Goal: Download file/media

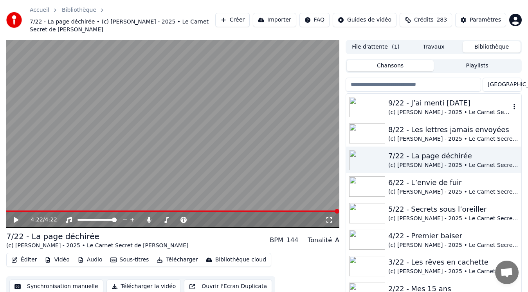
click at [445, 108] on div "(c) [PERSON_NAME] - 2025 • Le Carnet Secret de [PERSON_NAME]" at bounding box center [449, 112] width 122 height 8
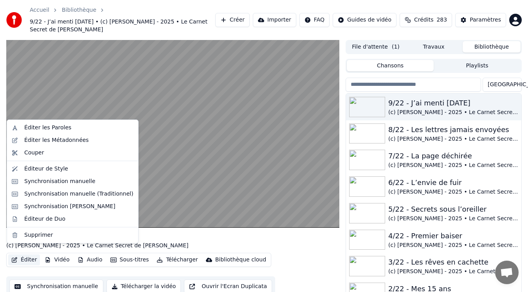
click at [21, 254] on button "Éditer" at bounding box center [24, 259] width 32 height 11
click at [61, 194] on div "Synchronisation manuelle (Traditionnel)" at bounding box center [78, 194] width 109 height 8
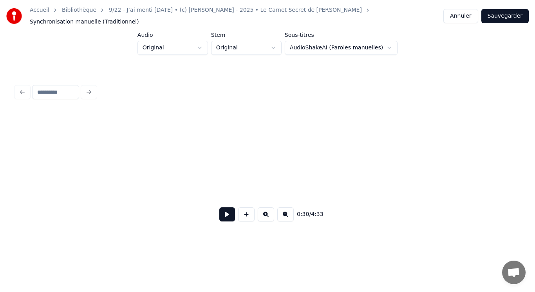
scroll to position [0, 1206]
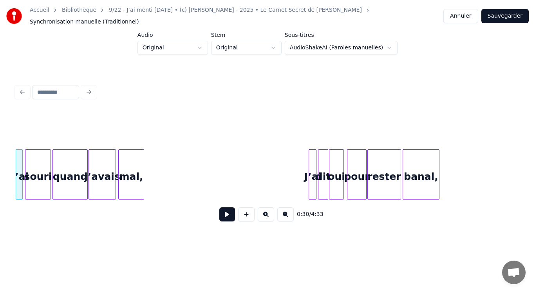
click at [284, 214] on button at bounding box center [285, 214] width 16 height 14
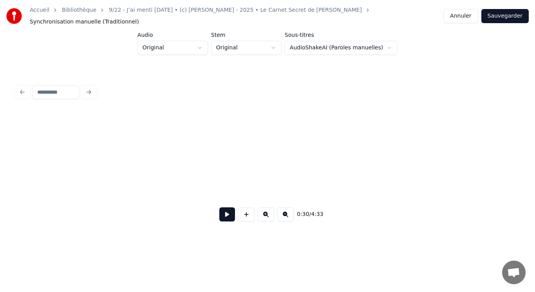
scroll to position [0, 603]
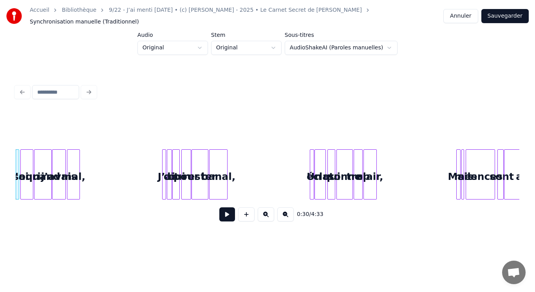
click at [284, 214] on button at bounding box center [285, 214] width 16 height 14
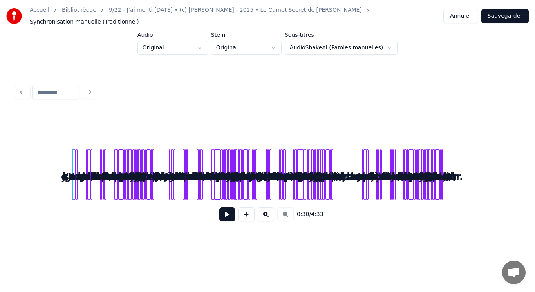
click at [261, 210] on button at bounding box center [266, 214] width 16 height 14
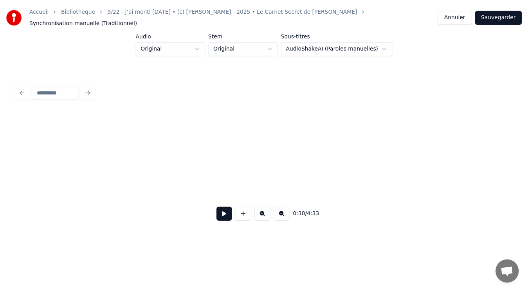
scroll to position [0, 73]
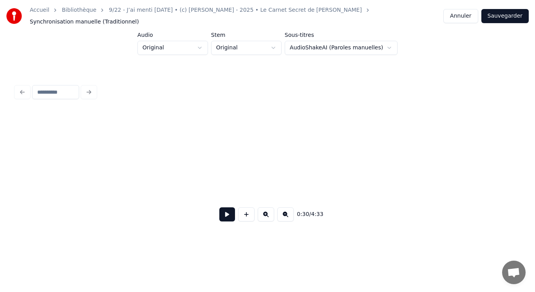
click at [225, 215] on button at bounding box center [227, 214] width 16 height 14
click at [468, 15] on button "Annuler" at bounding box center [460, 16] width 34 height 14
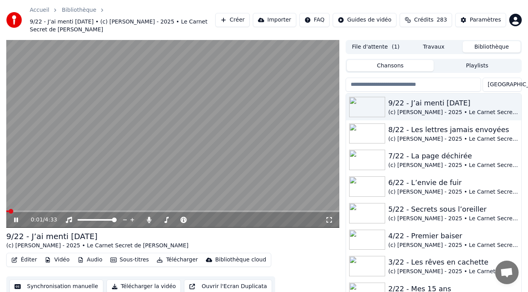
click at [89, 148] on video at bounding box center [172, 134] width 333 height 188
click at [87, 255] on button "Audio" at bounding box center [89, 259] width 31 height 11
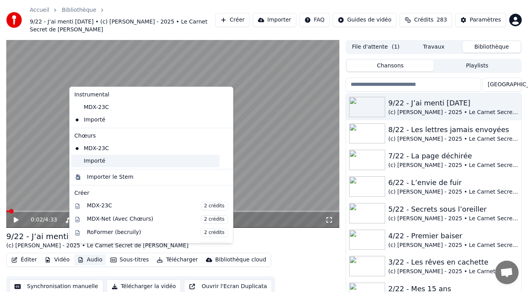
click at [94, 166] on div "Importé" at bounding box center [145, 161] width 148 height 13
click at [85, 254] on button "Audio" at bounding box center [89, 259] width 31 height 11
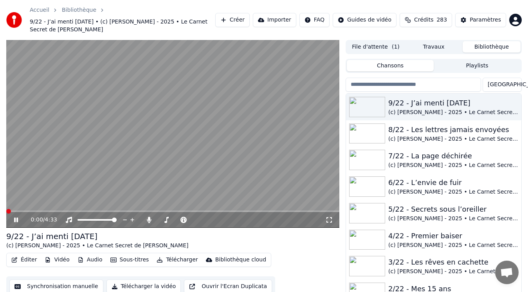
click at [31, 141] on video at bounding box center [172, 134] width 333 height 188
click at [390, 41] on button "File d'attente ( 1 )" at bounding box center [376, 46] width 58 height 11
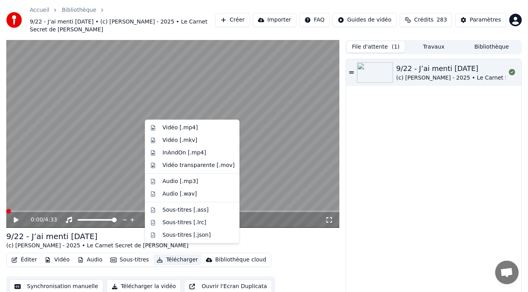
click at [173, 254] on button "Télécharger" at bounding box center [177, 259] width 47 height 11
click at [185, 129] on div "Vidéo [.mp4]" at bounding box center [180, 128] width 35 height 8
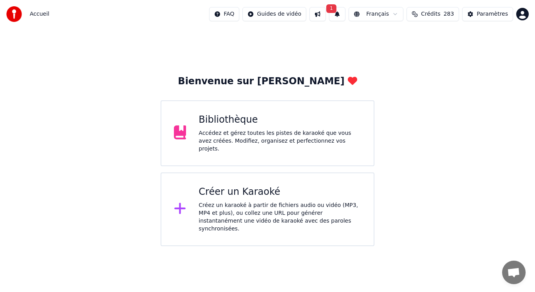
click at [336, 8] on span "1" at bounding box center [331, 8] width 10 height 9
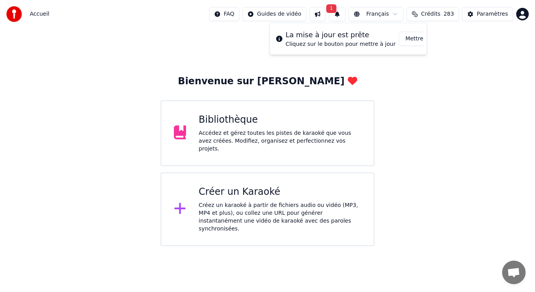
click at [404, 38] on button "Mettre à Jour" at bounding box center [423, 39] width 49 height 14
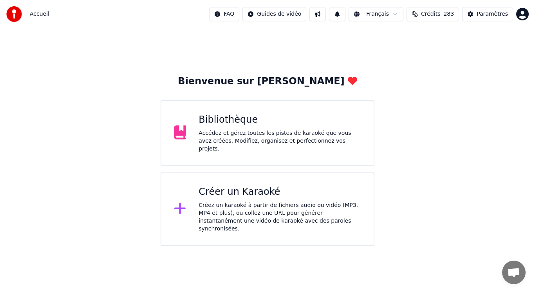
click at [289, 136] on div "Accédez et gérez toutes les pistes de karaoké que vous avez créées. Modifiez, o…" at bounding box center [280, 140] width 163 height 23
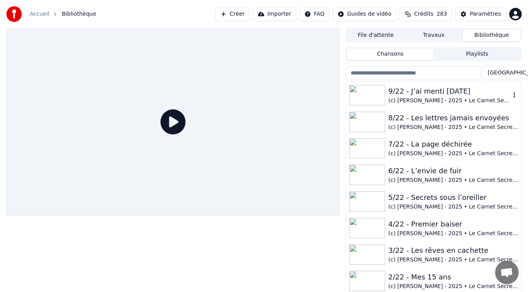
click at [421, 99] on div "(c) [PERSON_NAME] - 2025 • Le Carnet Secret de [PERSON_NAME]" at bounding box center [449, 101] width 122 height 8
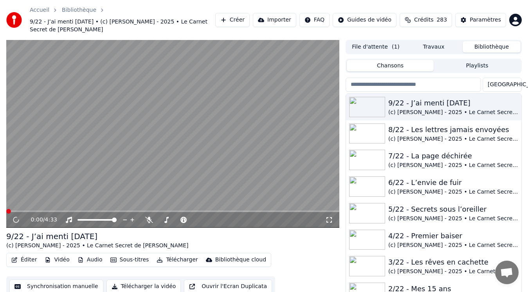
click at [372, 41] on button "File d'attente ( 1 )" at bounding box center [376, 46] width 58 height 11
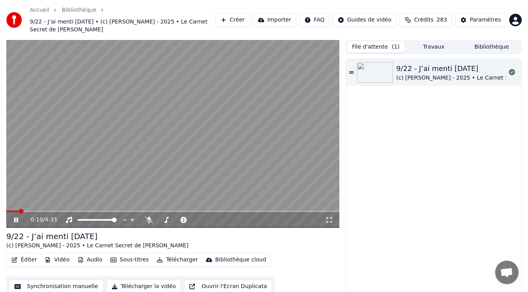
click at [43, 115] on video at bounding box center [172, 134] width 333 height 188
